Goal: Navigation & Orientation: Find specific page/section

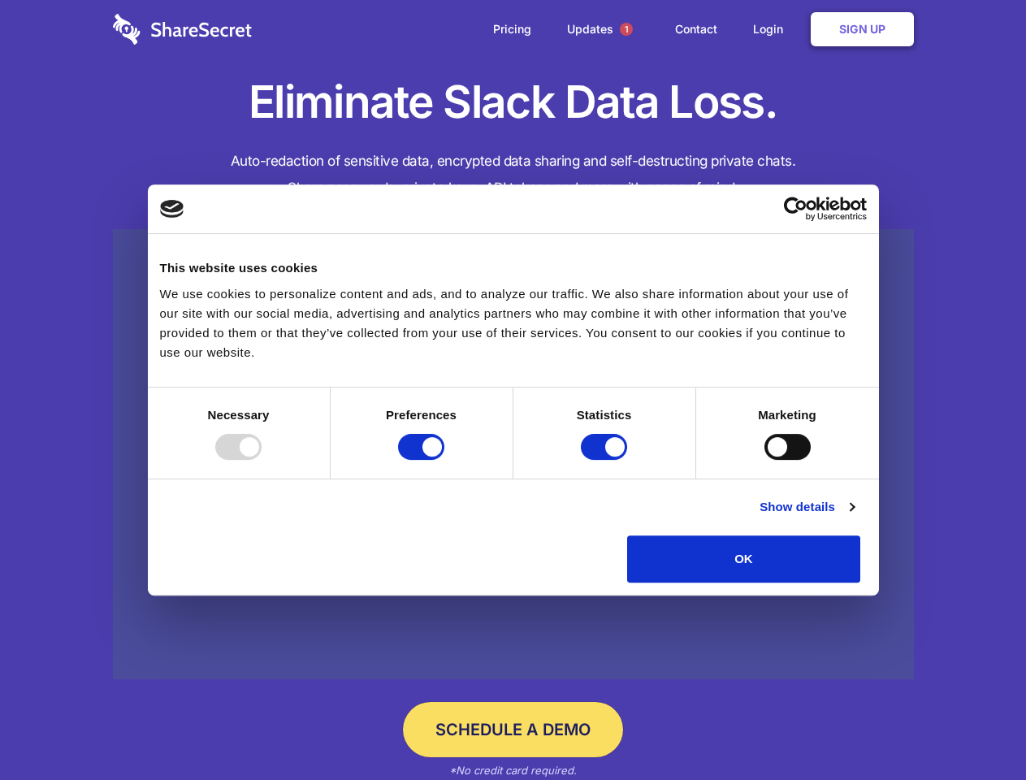
click at [261, 460] on div at bounding box center [238, 447] width 46 height 26
click at [444, 460] on input "Preferences" at bounding box center [421, 447] width 46 height 26
checkbox input "false"
click at [606, 460] on input "Statistics" at bounding box center [604, 447] width 46 height 26
checkbox input "false"
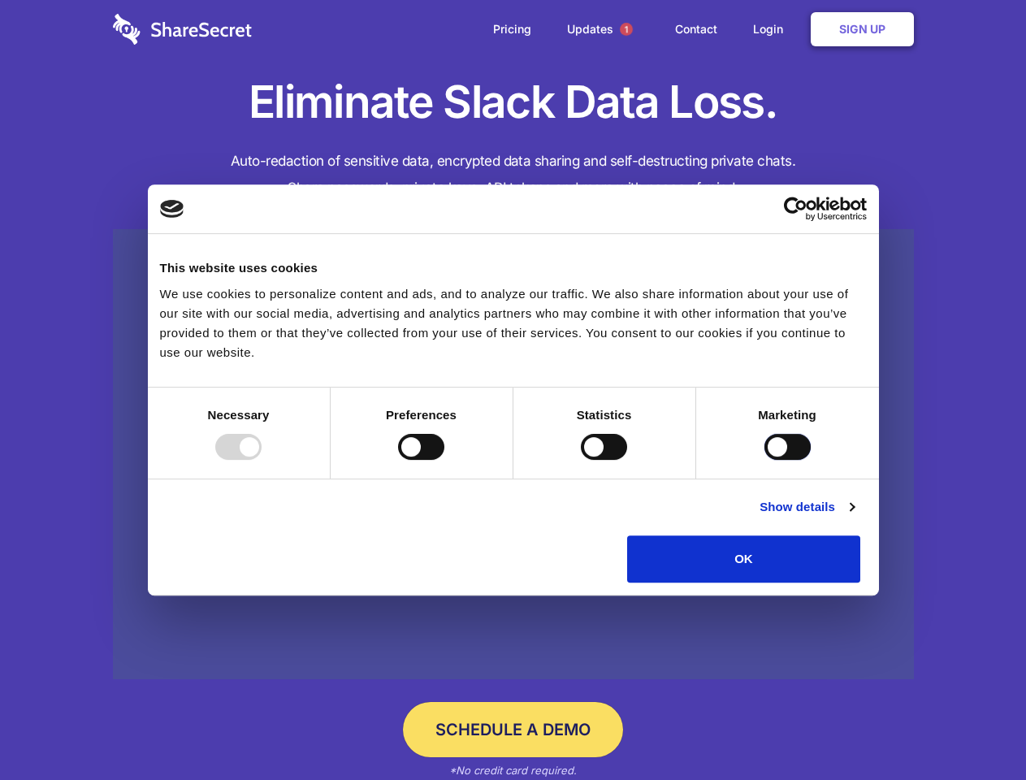
click at [764, 460] on input "Marketing" at bounding box center [787, 447] width 46 height 26
checkbox input "true"
click at [853, 516] on link "Show details" at bounding box center [806, 506] width 94 height 19
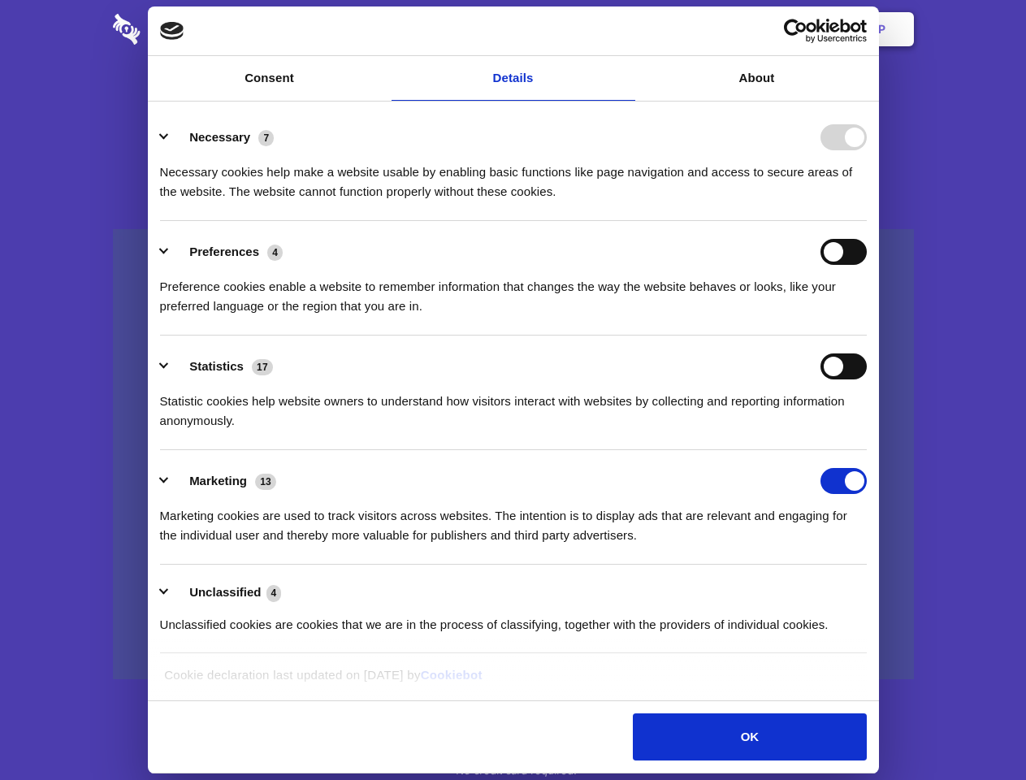
click at [866, 221] on li "Necessary 7 Necessary cookies help make a website usable by enabling basic func…" at bounding box center [513, 163] width 706 height 114
click at [625, 29] on span "1" at bounding box center [626, 29] width 13 height 13
